Goal: Complete application form: Complete application form

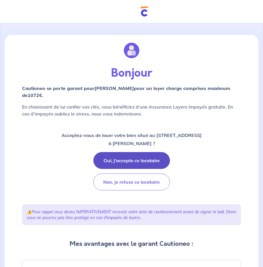
click at [125, 166] on button "Oui, j'accepte ce locataire" at bounding box center [132, 160] width 77 height 17
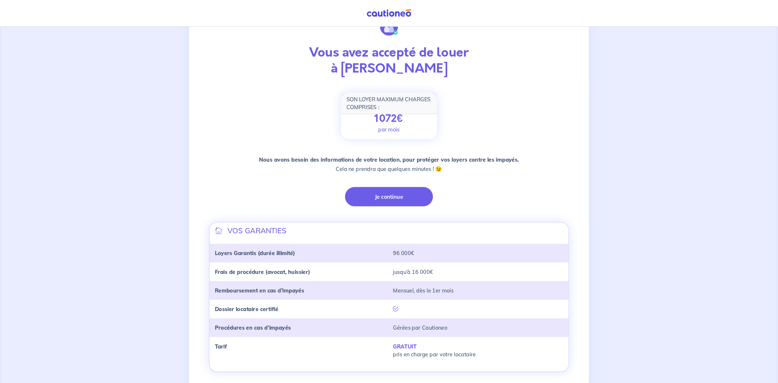
scroll to position [4, 0]
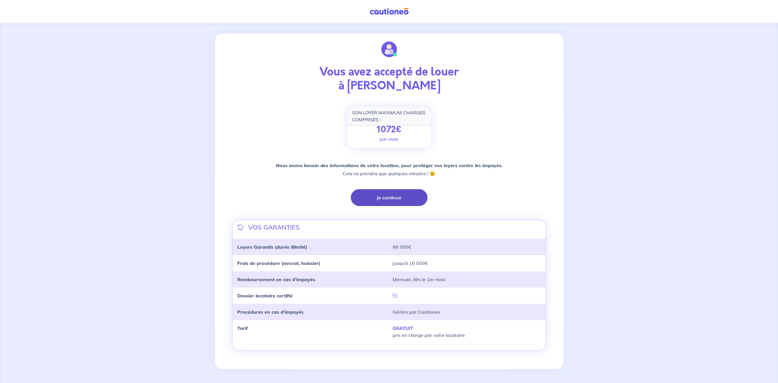
click at [263, 197] on button "Je continue" at bounding box center [389, 197] width 77 height 17
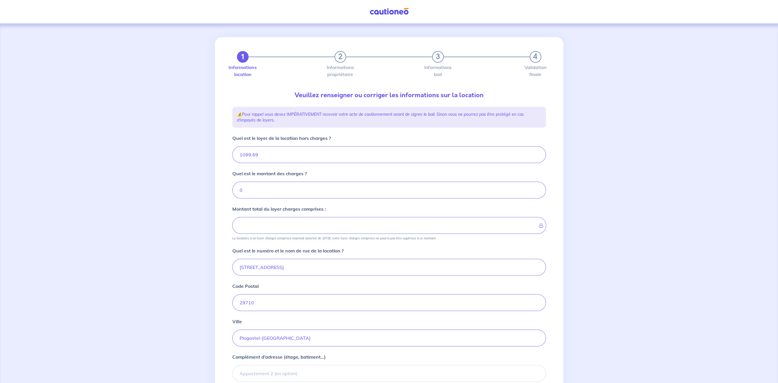
type input "1099.69"
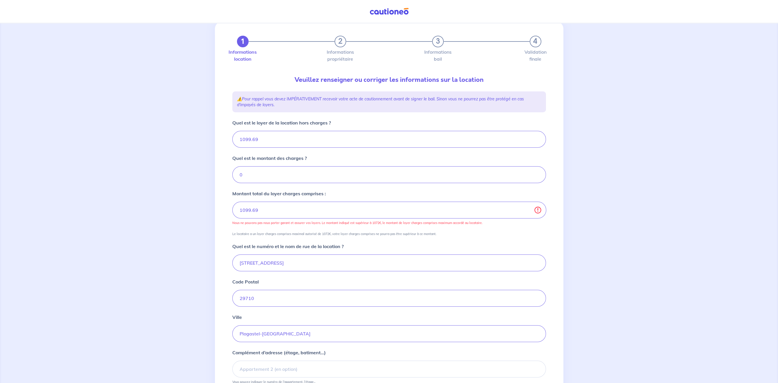
scroll to position [30, 0]
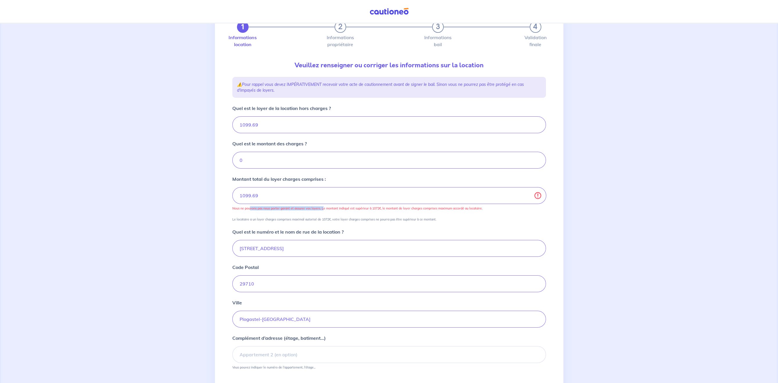
drag, startPoint x: 250, startPoint y: 211, endPoint x: 323, endPoint y: 213, distance: 73.2
click at [263, 213] on div "Montant total du loyer charges comprises : 1099.69 Nous ne pouvons pas nous por…" at bounding box center [389, 199] width 314 height 46
drag, startPoint x: 247, startPoint y: 211, endPoint x: 490, endPoint y: 211, distance: 243.3
click at [263, 211] on div "Montant total du loyer charges comprises : 1099.69 Nous ne pouvons pas nous por…" at bounding box center [389, 199] width 314 height 46
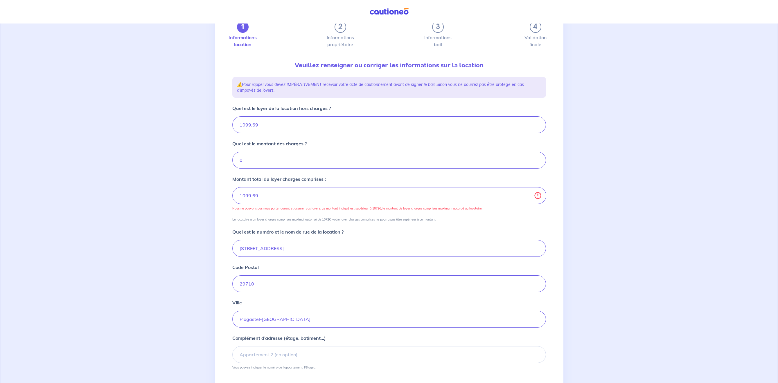
click at [263, 211] on p "Nous ne pouvons pas nous porter garant et assurer vos loyers. Le montant indiqu…" at bounding box center [389, 208] width 314 height 4
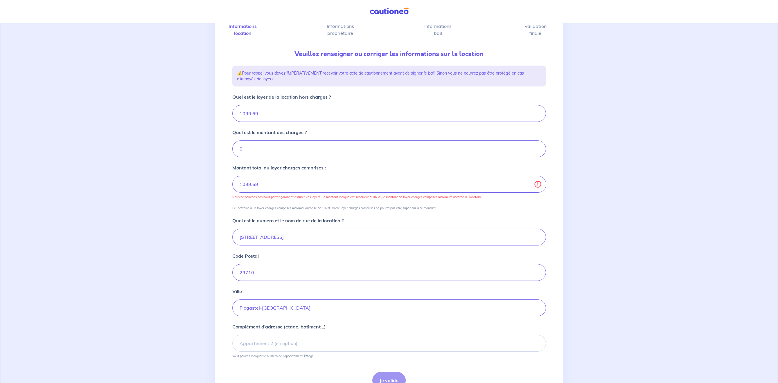
scroll to position [15, 0]
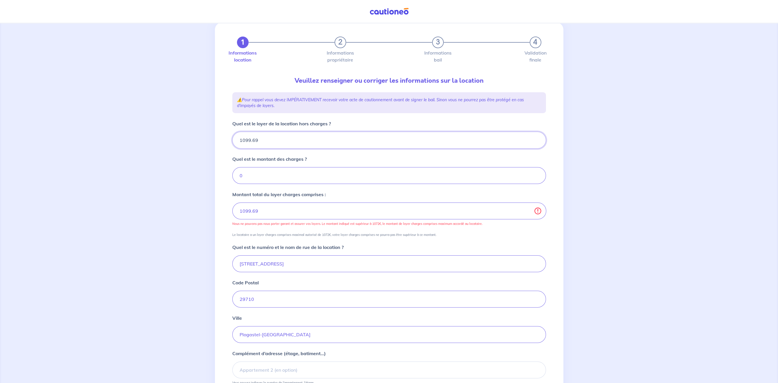
drag, startPoint x: 231, startPoint y: 140, endPoint x: 223, endPoint y: 141, distance: 8.5
click at [232, 141] on input "1099.69" at bounding box center [389, 140] width 314 height 17
drag, startPoint x: 246, startPoint y: 135, endPoint x: 208, endPoint y: 141, distance: 38.8
click at [232, 141] on input "1099.69" at bounding box center [389, 140] width 314 height 17
type input "10"
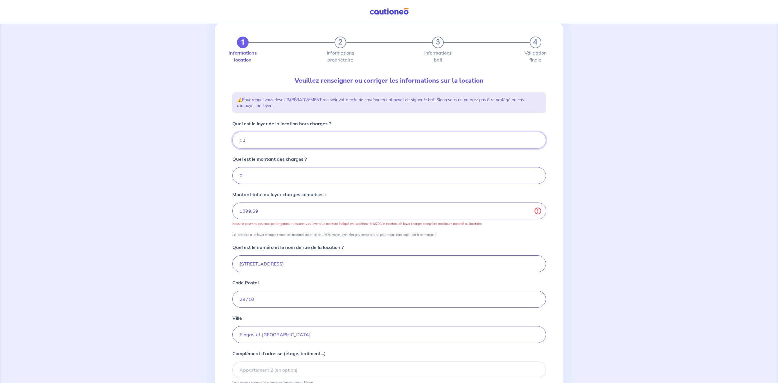
type input "1"
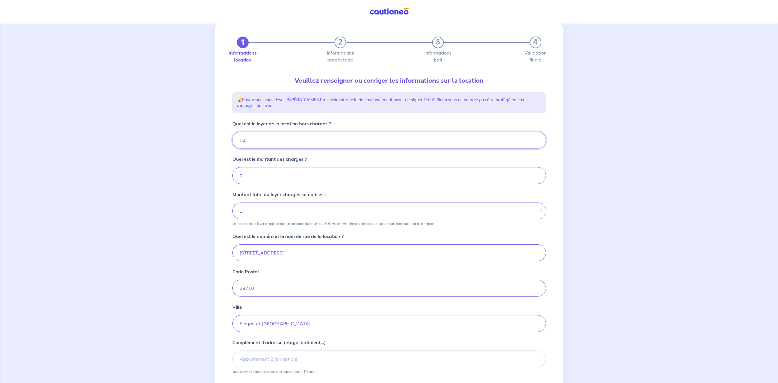
type input "107"
type input "10"
type input "1072"
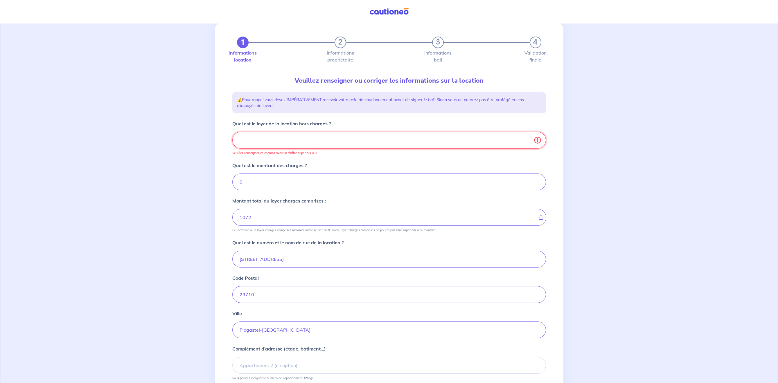
type input "0"
type input "1072.00"
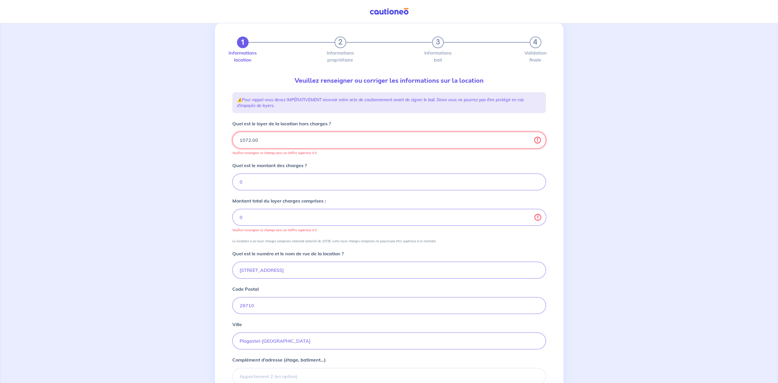
type input "1072"
type input "1072.0"
type input "0"
type input "1072"
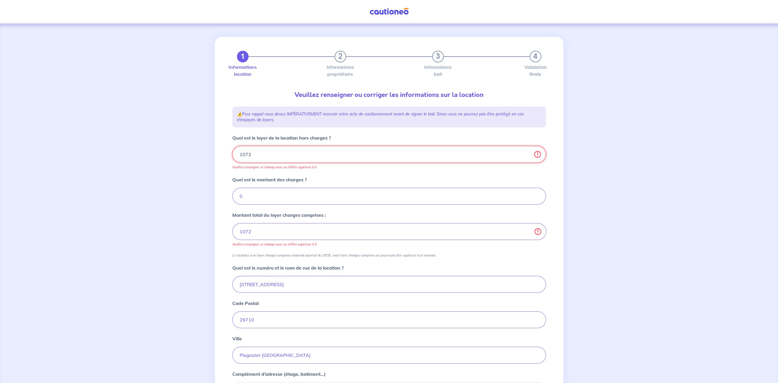
scroll to position [0, 0]
type input "1072"
click at [236, 175] on form "Quel est le loyer de la location hors charges ? 1072 Veuillez renseigner ce cha…" at bounding box center [389, 286] width 314 height 302
drag, startPoint x: 251, startPoint y: 160, endPoint x: 225, endPoint y: 154, distance: 26.6
click at [232, 154] on input "1072" at bounding box center [389, 154] width 314 height 17
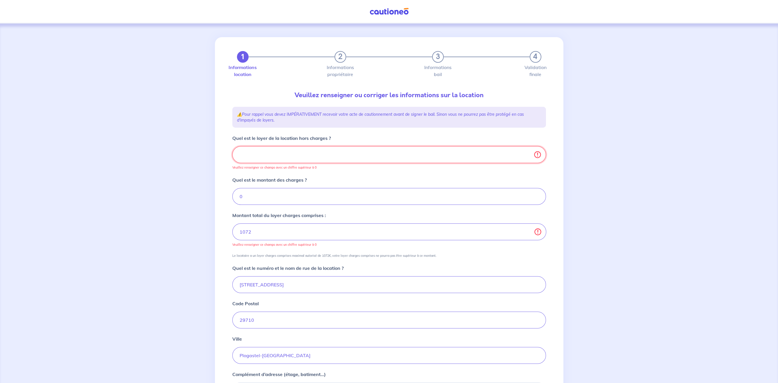
type input "0"
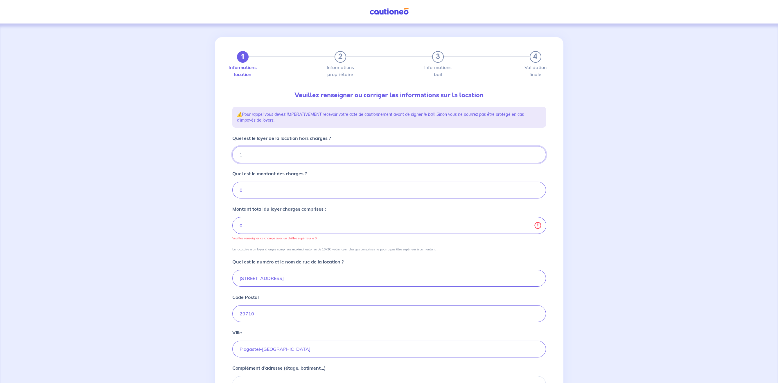
type input "10"
type input "1072"
click at [263, 213] on div "1 2 3 4 Informations location Informations propriétaire Informations bail Valid…" at bounding box center [389, 234] width 778 height 422
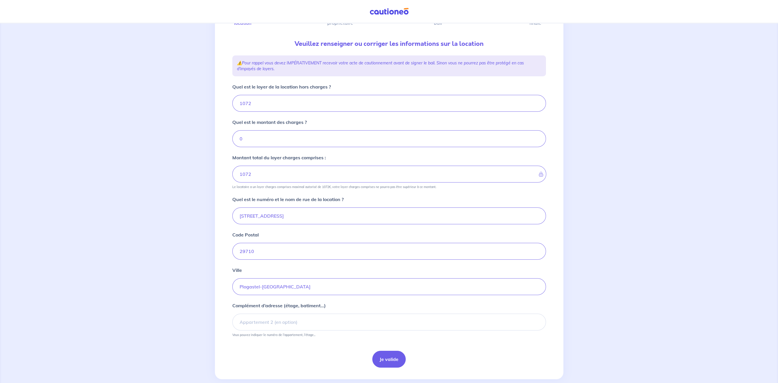
scroll to position [60, 0]
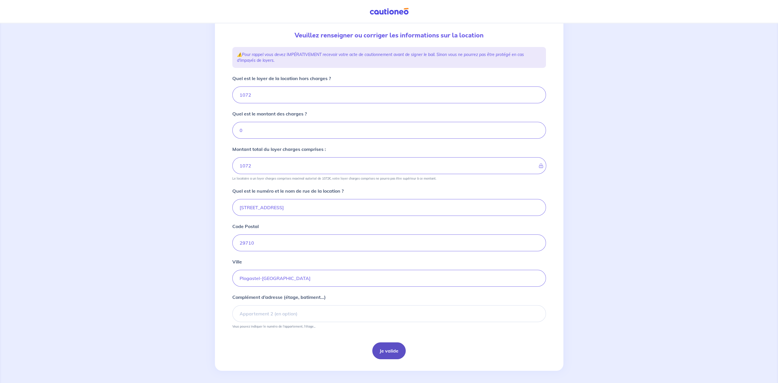
click at [263, 267] on button "Je valide" at bounding box center [388, 351] width 33 height 17
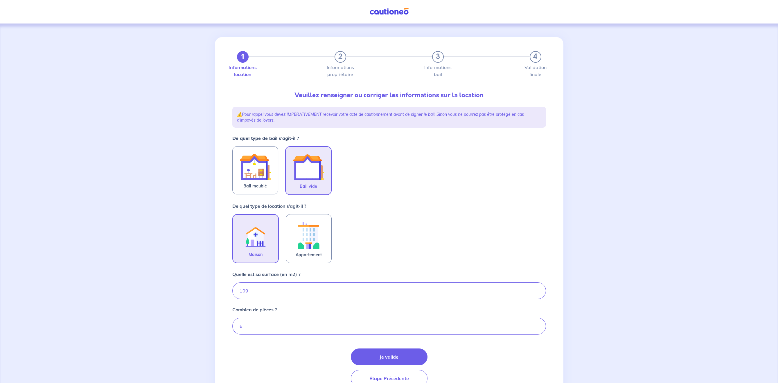
click at [263, 172] on img at bounding box center [308, 167] width 31 height 31
click at [0, 0] on input "Bail vide" at bounding box center [0, 0] width 0 height 0
drag, startPoint x: 233, startPoint y: 273, endPoint x: 291, endPoint y: 278, distance: 58.0
click at [263, 267] on div "Quelle est sa surface (en m2) ? 109" at bounding box center [389, 285] width 314 height 28
click at [263, 267] on button "Je valide" at bounding box center [389, 357] width 77 height 17
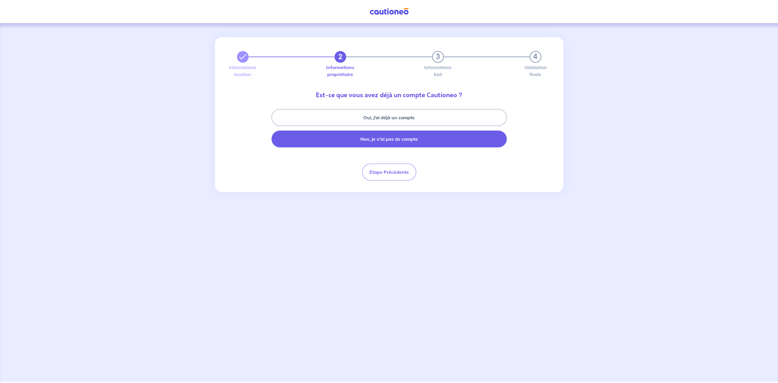
click at [263, 140] on button "Non, je n’ai pas de compte" at bounding box center [389, 139] width 235 height 17
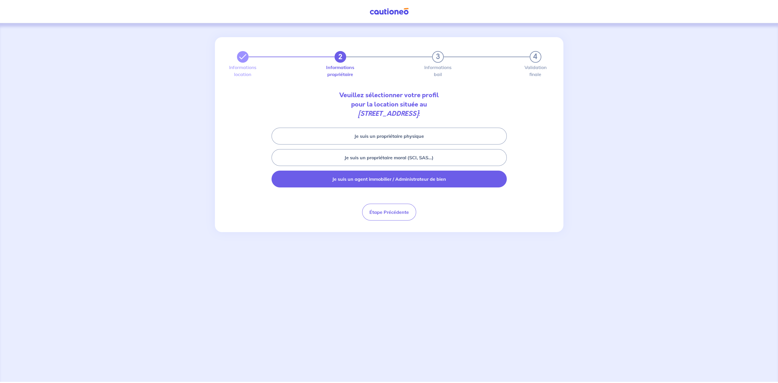
click at [263, 184] on button "Je suis un agent immobilier / Administrateur de bien" at bounding box center [389, 179] width 235 height 17
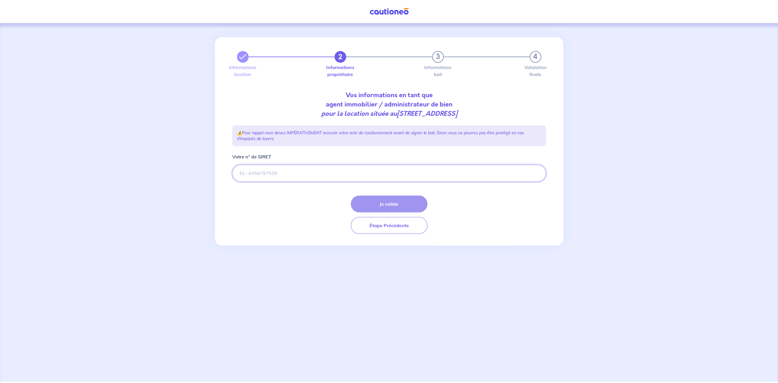
click at [263, 175] on input "Votre n° de SIRET" at bounding box center [389, 173] width 314 height 17
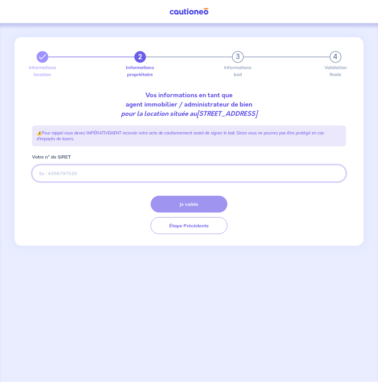
paste input "442 324 901 00085"
click at [82, 174] on input "Votre n° de SIRET" at bounding box center [189, 173] width 314 height 17
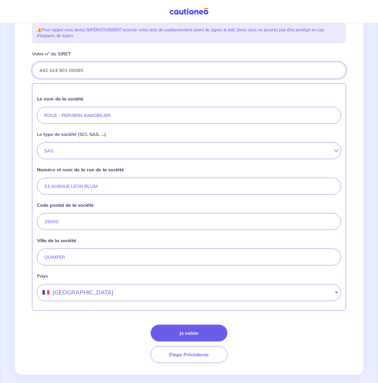
scroll to position [111, 0]
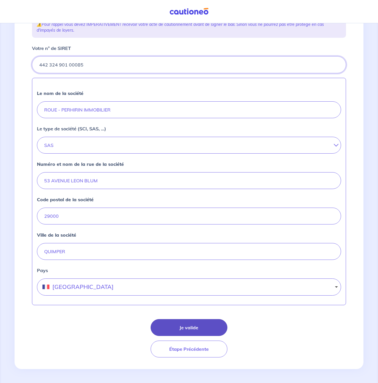
type input "442 324 901 00085"
click at [194, 267] on button "Je valide" at bounding box center [188, 327] width 77 height 17
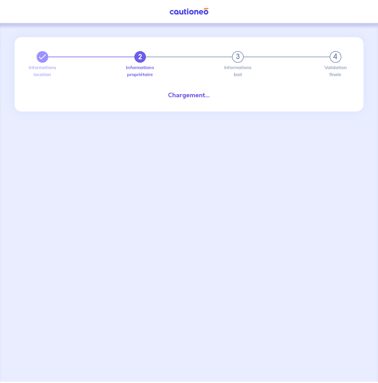
select select "FR"
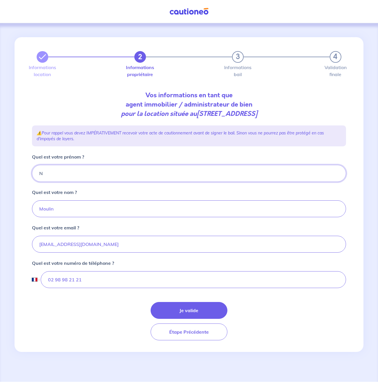
click at [69, 170] on input "N" at bounding box center [189, 173] width 314 height 17
type input "Noémïe"
click at [166, 267] on button "Je valide" at bounding box center [188, 310] width 77 height 17
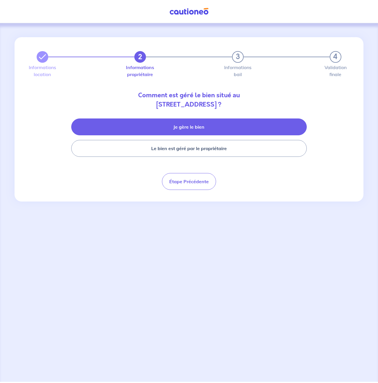
click at [179, 129] on button "Je gère le bien" at bounding box center [188, 126] width 235 height 17
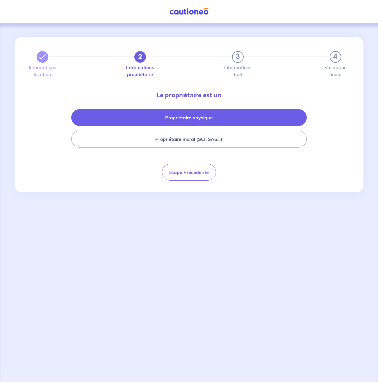
click at [171, 116] on button "Propriétaire physique" at bounding box center [188, 117] width 235 height 17
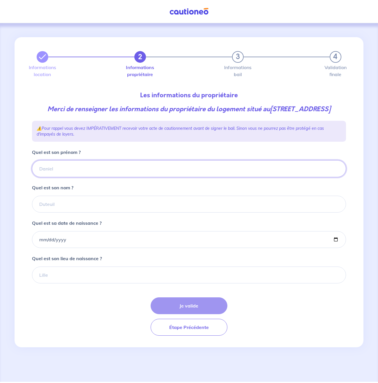
click at [113, 170] on input "Quel est son prénom ?" at bounding box center [189, 168] width 314 height 17
type input "Q"
type input "Marcelle"
type input "QUILLEC"
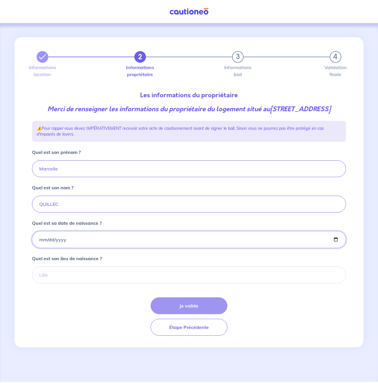
click at [82, 248] on input "Quel est sa date de naissance ?" at bounding box center [189, 239] width 314 height 17
click at [81, 248] on input "Quel est sa date de naissance ?" at bounding box center [189, 239] width 314 height 17
click at [39, 247] on input "Quel est sa date de naissance ?" at bounding box center [189, 239] width 314 height 17
click at [40, 248] on input "Quel est sa date de naissance ?" at bounding box center [189, 239] width 314 height 17
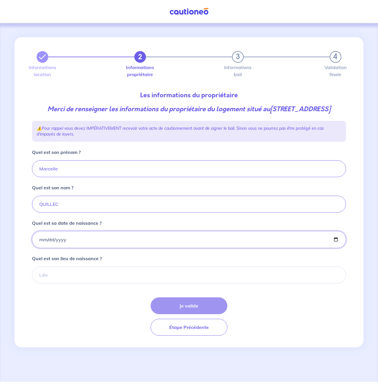
drag, startPoint x: 66, startPoint y: 251, endPoint x: 62, endPoint y: 262, distance: 11.2
click at [65, 248] on input "Quel est sa date de naissance ?" at bounding box center [189, 239] width 314 height 17
drag, startPoint x: 42, startPoint y: 254, endPoint x: 41, endPoint y: 251, distance: 3.6
click at [41, 248] on input "Quel est sa date de naissance ?" at bounding box center [189, 239] width 314 height 17
type input "[DATE]"
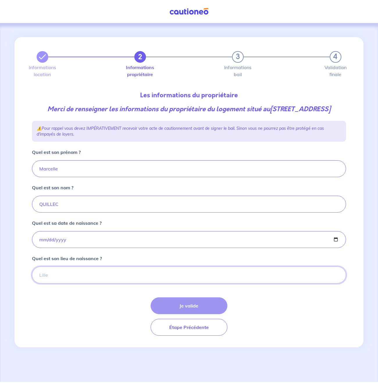
drag, startPoint x: 62, startPoint y: 285, endPoint x: 17, endPoint y: 296, distance: 46.8
click at [62, 267] on input "Quel est son lieu de naissance ?" at bounding box center [189, 275] width 314 height 17
paste input "ETAMPES"
click at [103, 267] on input "ETAMPES" at bounding box center [189, 275] width 314 height 17
type input "ETAMPES"
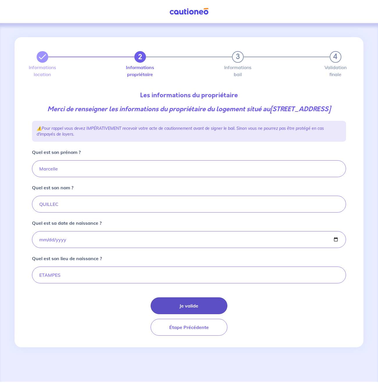
click at [179, 267] on button "Je valide" at bounding box center [188, 305] width 77 height 17
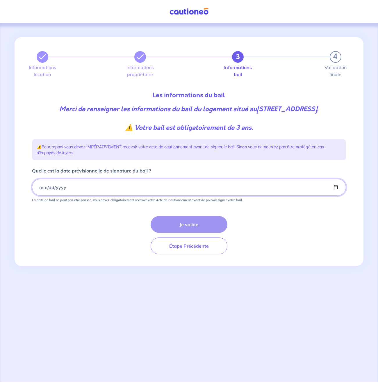
click at [48, 196] on input "Quelle est la date prévisionnelle de signature du bail ?" at bounding box center [189, 187] width 314 height 17
click at [43, 196] on input "Quelle est la date prévisionnelle de signature du bail ?" at bounding box center [189, 187] width 314 height 17
type input "[DATE]"
click at [190, 229] on button "Je valide" at bounding box center [188, 224] width 77 height 17
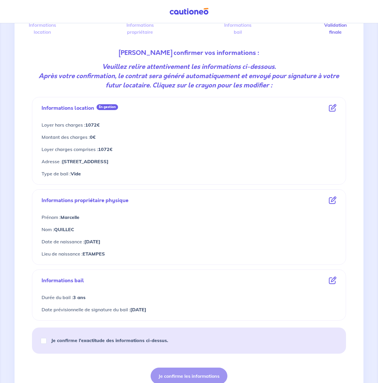
scroll to position [92, 0]
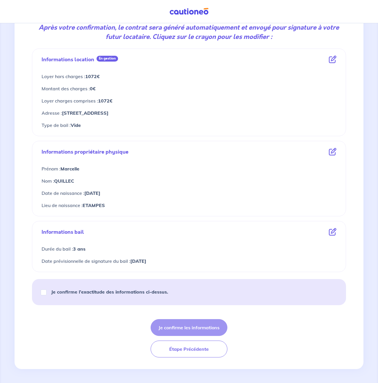
click at [94, 267] on strong "Je confirme l’exactitude des informations ci-dessus." at bounding box center [109, 292] width 117 height 6
click at [46, 267] on input "Je confirme l’exactitude des informations ci-dessus." at bounding box center [44, 293] width 6 height 6
checkbox input "true"
click at [173, 267] on button "Je confirme les informations" at bounding box center [188, 327] width 77 height 17
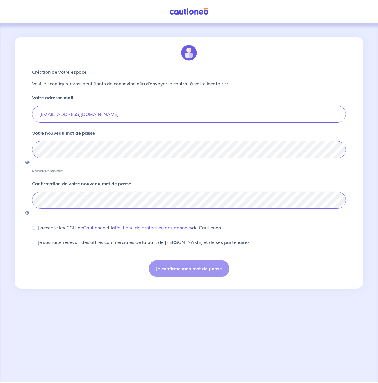
click at [35, 224] on div "J'accepte les CGU de [PERSON_NAME] et la Politique de protection des données de…" at bounding box center [126, 227] width 189 height 7
click at [33, 224] on div "J'accepte les CGU de [PERSON_NAME] et la Politique de protection des données de…" at bounding box center [126, 227] width 189 height 7
click at [34, 226] on input "J'accepte les CGU de [PERSON_NAME] et la Politique de protection des données de…" at bounding box center [33, 227] width 3 height 3
checkbox input "true"
click at [35, 231] on form "Votre adresse mail [EMAIL_ADDRESS][DOMAIN_NAME] Votre nouveau mot de passe 6 ca…" at bounding box center [189, 185] width 314 height 183
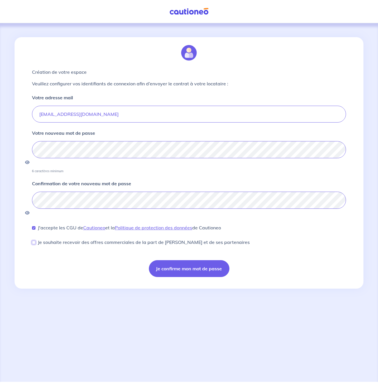
click at [35, 241] on input "Je souhaite recevoir des offres commerciales de la part de [PERSON_NAME] et de …" at bounding box center [33, 242] width 3 height 3
checkbox input "true"
click at [171, 260] on button "Je confirme mon mot de passe" at bounding box center [189, 268] width 80 height 17
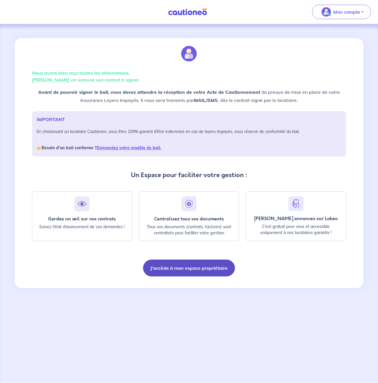
click at [187, 267] on button "J'accède à mon espace propriétaire" at bounding box center [189, 268] width 92 height 17
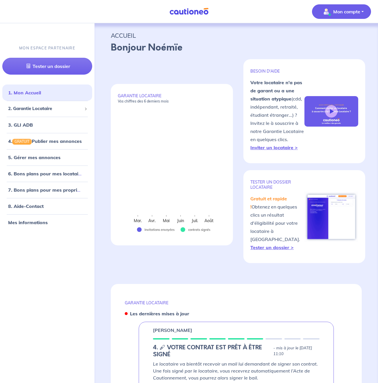
click at [355, 11] on p "Mon compte" at bounding box center [346, 11] width 27 height 7
click at [347, 34] on link "Mes informations" at bounding box center [335, 35] width 47 height 9
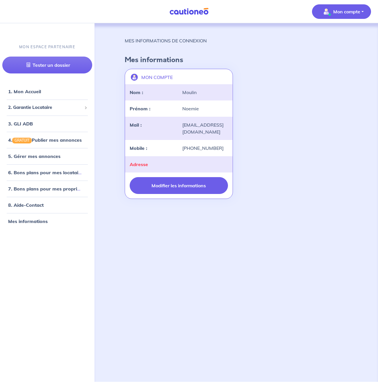
click at [162, 189] on button "Modifier les informations" at bounding box center [179, 185] width 98 height 17
select select "FR"
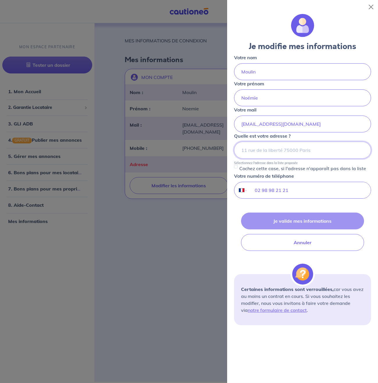
click at [277, 155] on input at bounding box center [302, 150] width 137 height 17
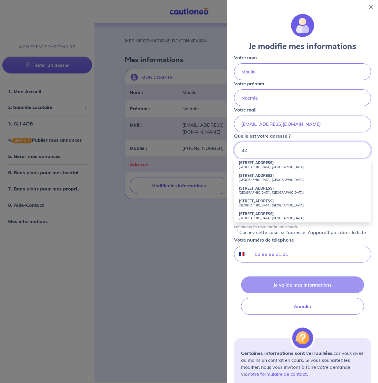
type input "3"
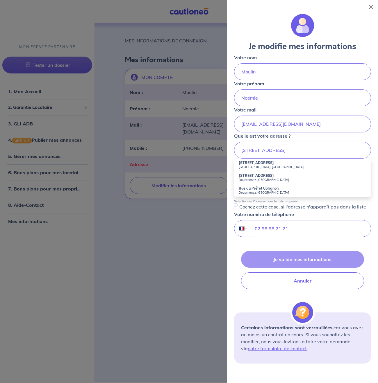
click at [265, 165] on strong "[STREET_ADDRESS]" at bounding box center [255, 163] width 35 height 4
type input "[STREET_ADDRESS]"
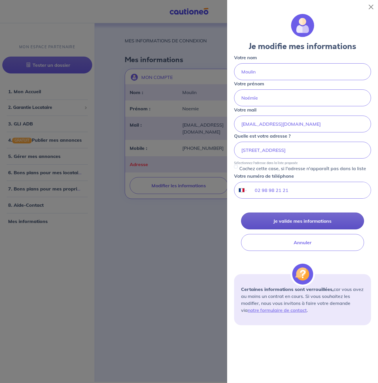
click at [287, 222] on button "Je valide mes informations" at bounding box center [302, 221] width 123 height 17
